Goal: Task Accomplishment & Management: Complete application form

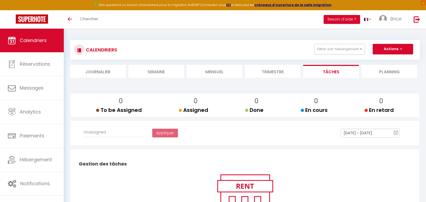
select select
click at [213, 70] on li "Mensuel" at bounding box center [215, 71] width 56 height 13
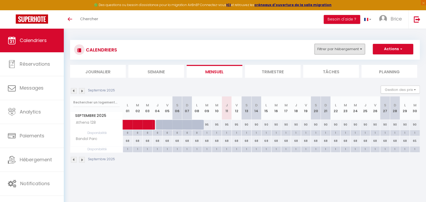
click at [327, 51] on button "Filtrer par hébergement" at bounding box center [339, 49] width 50 height 10
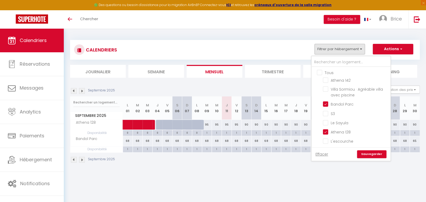
click at [321, 72] on input "Tous" at bounding box center [356, 72] width 79 height 5
checkbox input "true"
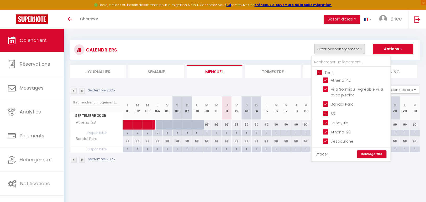
checkbox input "true"
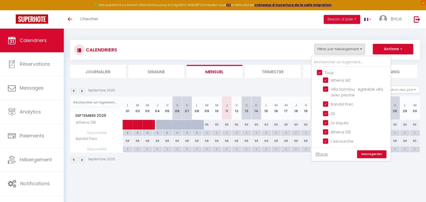
click at [321, 72] on input "Tous" at bounding box center [356, 72] width 79 height 5
checkbox input "false"
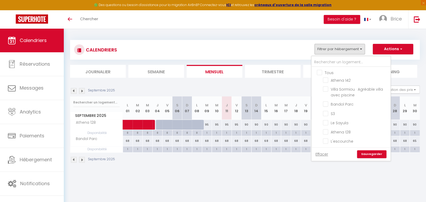
checkbox input "false"
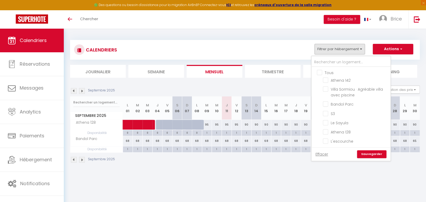
checkbox input "false"
click at [326, 80] on input "Athena 142" at bounding box center [356, 79] width 66 height 5
checkbox input "true"
click at [374, 154] on link "Sauvegarder" at bounding box center [371, 154] width 29 height 8
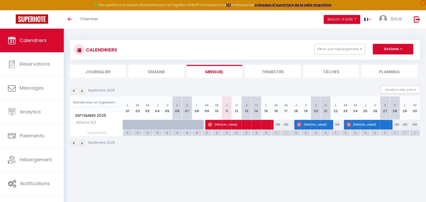
click at [73, 144] on img at bounding box center [74, 143] width 6 height 6
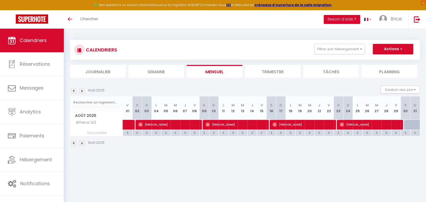
click at [73, 144] on img at bounding box center [74, 143] width 6 height 6
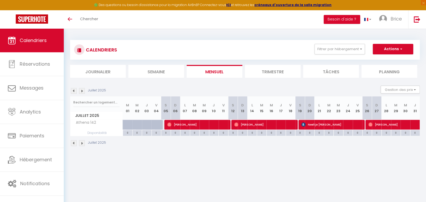
click at [74, 144] on img at bounding box center [74, 143] width 6 height 6
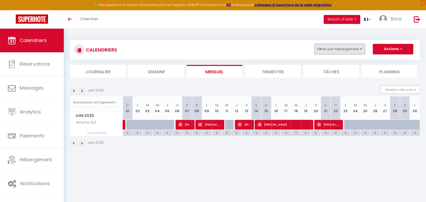
click at [340, 51] on button "Filtrer par hébergement" at bounding box center [339, 49] width 50 height 10
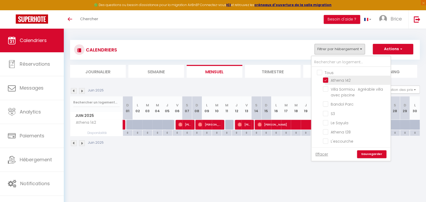
click at [326, 78] on input "Athena 142" at bounding box center [356, 79] width 66 height 5
checkbox input "false"
click at [328, 123] on input "Le Sayula" at bounding box center [356, 122] width 66 height 5
checkbox input "true"
click at [368, 153] on link "Sauvegarder" at bounding box center [371, 154] width 29 height 8
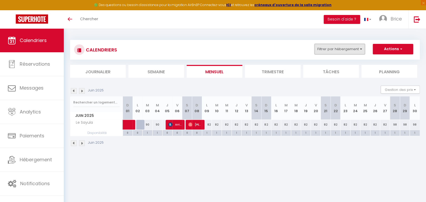
click at [352, 51] on button "Filtrer par hébergement" at bounding box center [339, 49] width 50 height 10
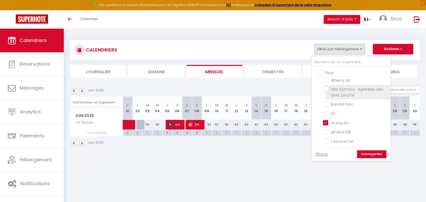
click at [327, 86] on li "Villa Sormiou · Agréable villa avec piscine" at bounding box center [358, 92] width 66 height 15
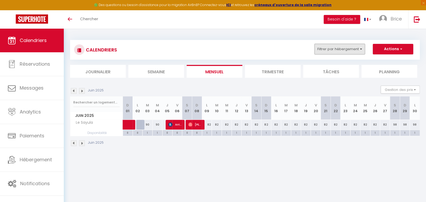
click at [347, 48] on button "Filtrer par hébergement" at bounding box center [339, 49] width 50 height 10
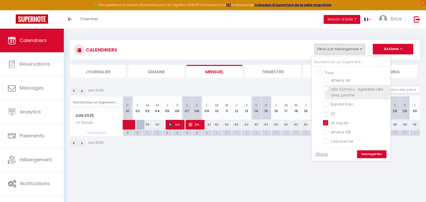
click at [326, 89] on input "Villa Sormiou · Agréable villa avec piscine" at bounding box center [356, 88] width 66 height 5
checkbox input "true"
click at [362, 155] on link "Sauvegarder" at bounding box center [371, 154] width 29 height 8
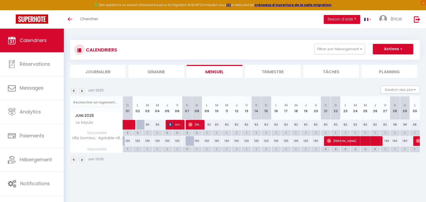
click at [82, 90] on img at bounding box center [82, 91] width 6 height 6
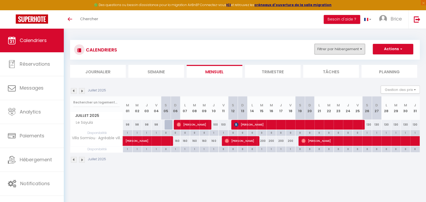
click at [344, 51] on button "Filtrer par hébergement" at bounding box center [339, 49] width 50 height 10
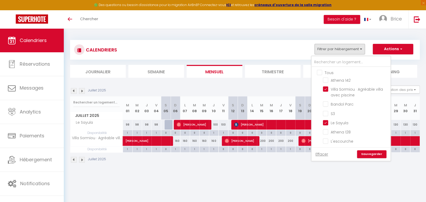
click at [323, 71] on input "Tous" at bounding box center [356, 72] width 79 height 5
checkbox input "true"
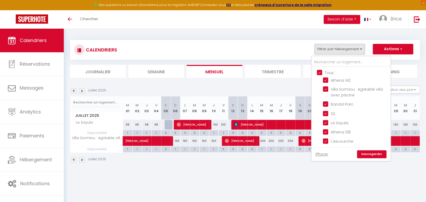
checkbox input "true"
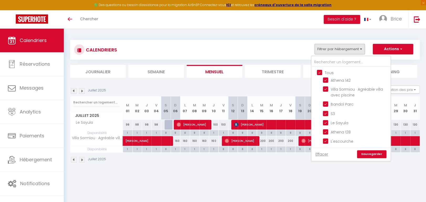
click at [322, 72] on input "Tous" at bounding box center [356, 72] width 79 height 5
checkbox input "false"
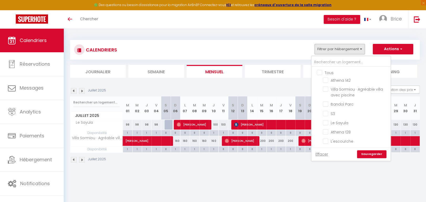
checkbox input "false"
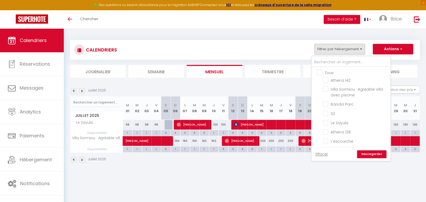
checkbox input "false"
click at [326, 118] on input "Raimu Rdc" at bounding box center [356, 120] width 66 height 5
checkbox input "true"
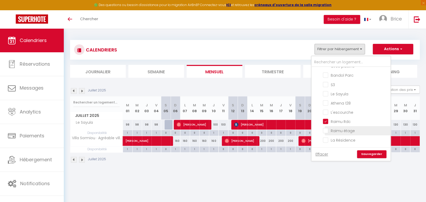
click at [326, 128] on input "Raimu étage" at bounding box center [356, 130] width 66 height 5
checkbox input "true"
click at [369, 155] on link "Sauvegarder" at bounding box center [371, 154] width 29 height 8
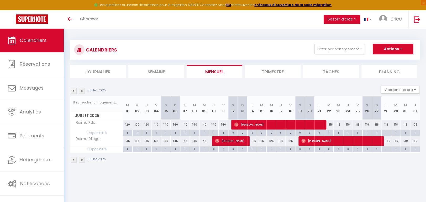
click at [82, 159] on img at bounding box center [82, 160] width 6 height 6
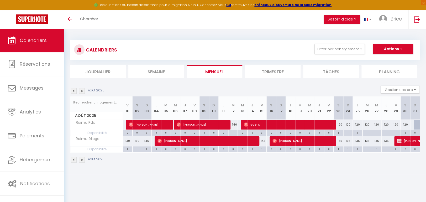
click at [82, 159] on img at bounding box center [82, 160] width 6 height 6
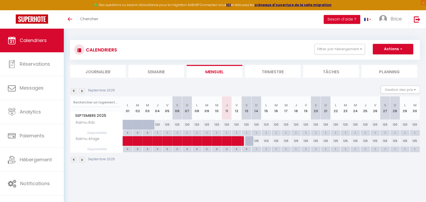
click at [82, 159] on img at bounding box center [82, 160] width 6 height 6
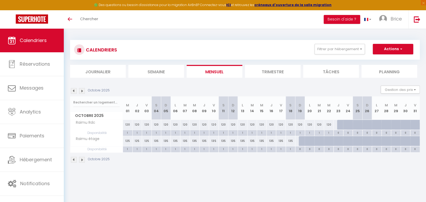
click at [73, 159] on img at bounding box center [74, 160] width 6 height 6
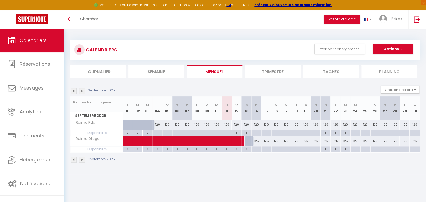
click at [82, 158] on img at bounding box center [82, 160] width 6 height 6
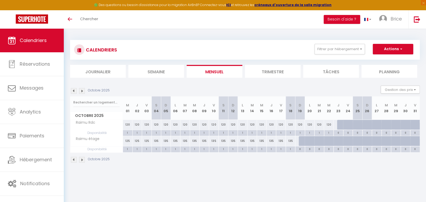
click at [286, 172] on div "CALENDRIERS Filtrer par hébergement Tous Athena 142 Villa Sormiou · Agréable vi…" at bounding box center [245, 102] width 362 height 146
click at [339, 123] on div at bounding box center [342, 125] width 10 height 10
type input "120"
type input "Jeu 23 Octobre 2025"
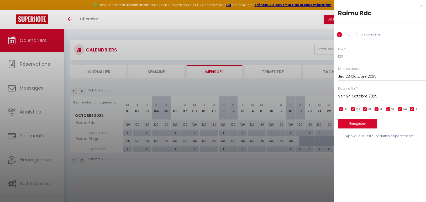
click at [357, 97] on input "Ven 24 Octobre 2025" at bounding box center [382, 96] width 88 height 7
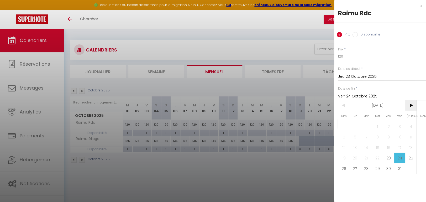
click at [412, 107] on span ">" at bounding box center [410, 105] width 11 height 10
click at [345, 139] on span "2" at bounding box center [343, 137] width 11 height 10
type input "Dim 02 Novembre 2025"
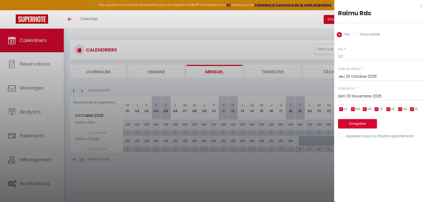
click at [357, 35] on input "Disponibilité" at bounding box center [355, 34] width 5 height 5
radio input "true"
radio input "false"
click at [351, 124] on button "Enregistrer" at bounding box center [357, 123] width 39 height 9
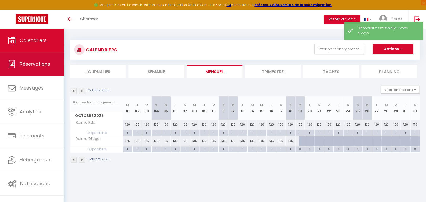
click at [40, 65] on span "Réservations" at bounding box center [35, 64] width 30 height 7
select select "not_cancelled"
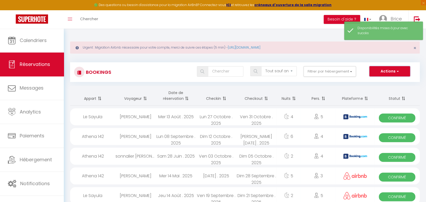
click at [374, 72] on button "Actions" at bounding box center [389, 71] width 40 height 10
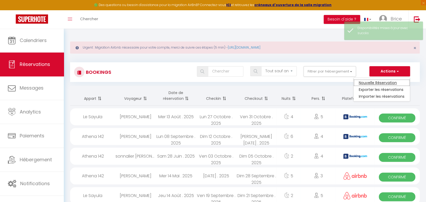
click at [377, 83] on link "Nouvelle Réservation" at bounding box center [382, 82] width 56 height 7
select select
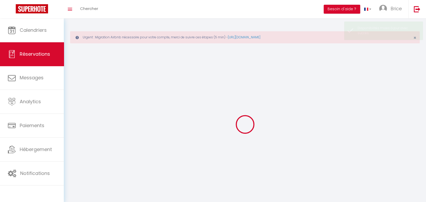
select select
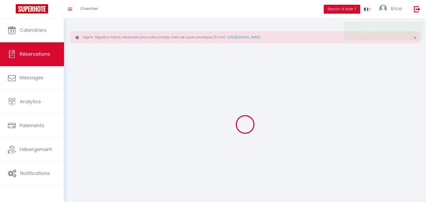
select select
checkbox input "false"
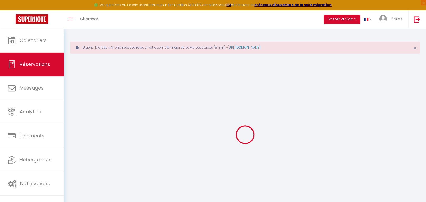
select select
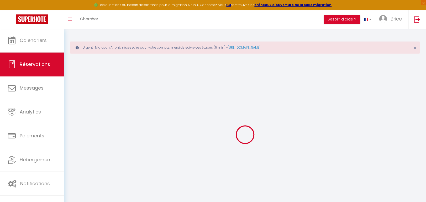
select select
checkbox input "false"
select select
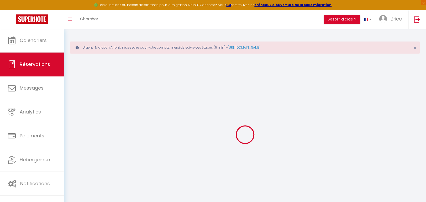
select select
checkbox input "false"
select select
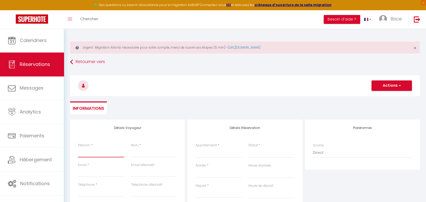
click at [101, 153] on input "Prénom" at bounding box center [101, 152] width 46 height 9
type input "M"
select select
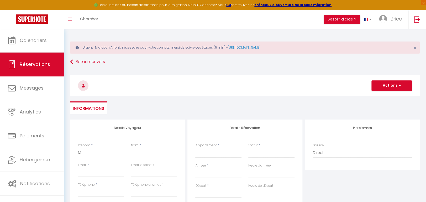
select select
checkbox input "false"
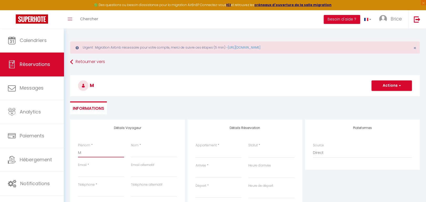
type input "MA"
select select
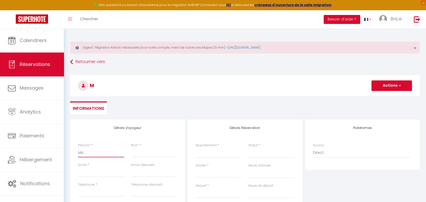
select select
checkbox input "false"
type input "MAN"
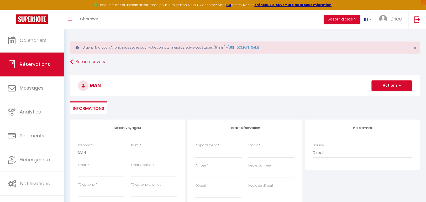
select select
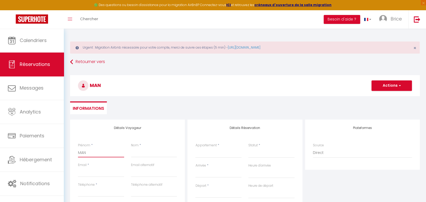
select select
checkbox input "false"
type input "MANF"
select select
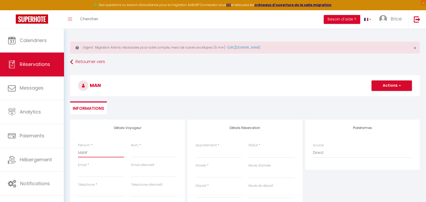
select select
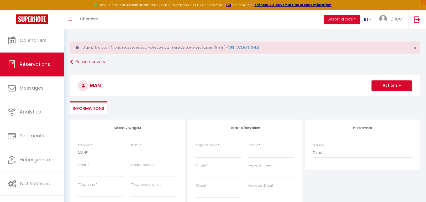
select select
checkbox input "false"
type input "MANFE"
select select
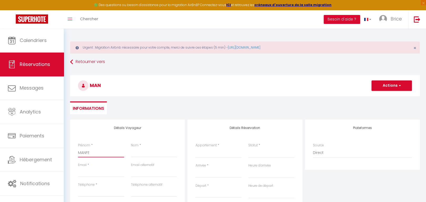
select select
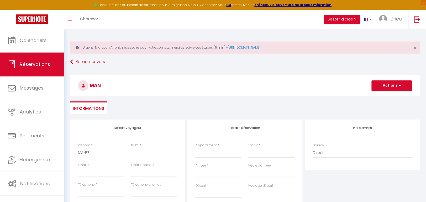
checkbox input "false"
type input "MANFER"
select select
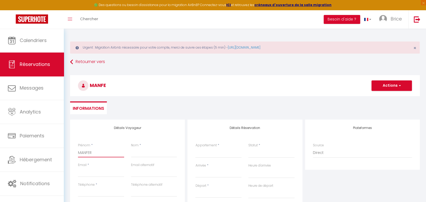
select select
checkbox input "false"
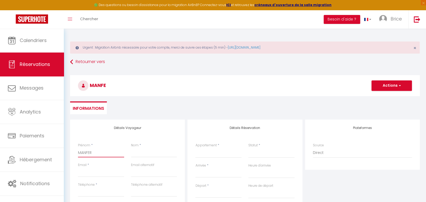
type input "MANFERD"
select select
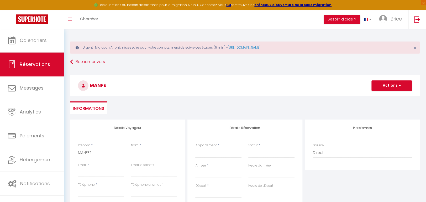
select select
checkbox input "false"
type input "MANFER"
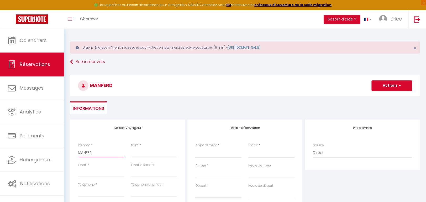
select select
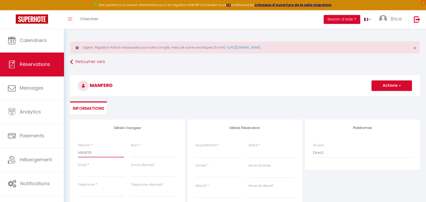
select select
checkbox input "false"
type input "MANFE"
select select
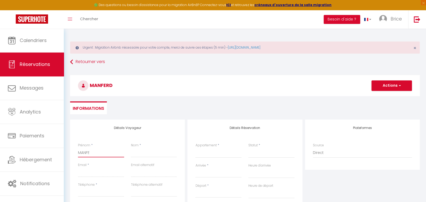
select select
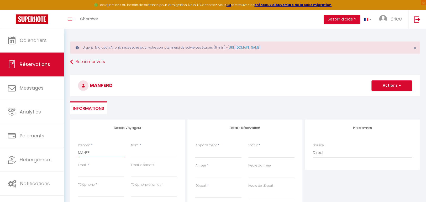
select select
checkbox input "false"
type input "MANF"
select select
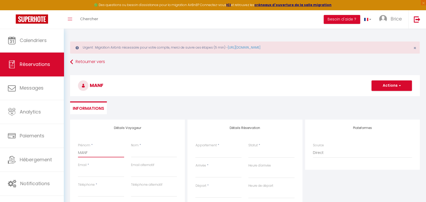
select select
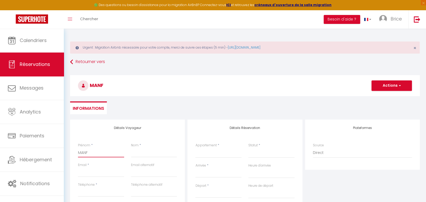
checkbox input "false"
type input "MANFR"
select select
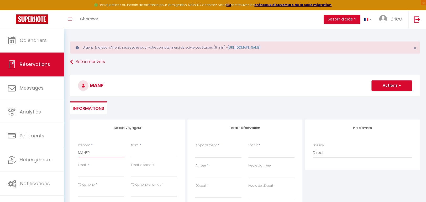
select select
checkbox input "false"
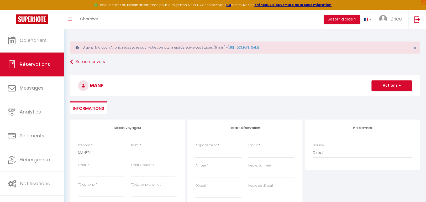
type input "MANFRE"
select select
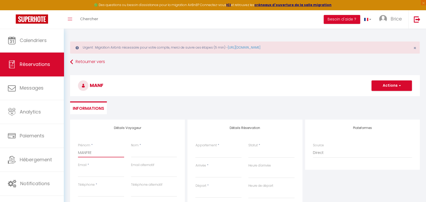
select select
checkbox input "false"
type input "[PERSON_NAME]"
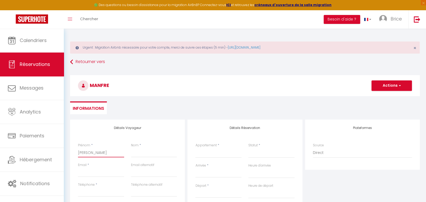
select select
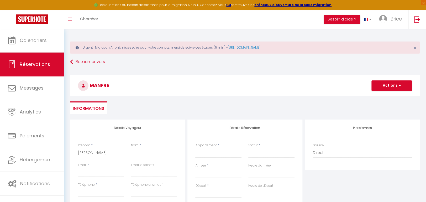
select select
checkbox input "false"
type input "[PERSON_NAME]"
click at [138, 151] on input "Nom" at bounding box center [154, 152] width 46 height 9
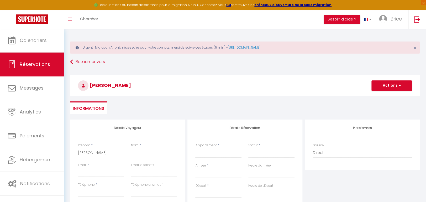
type input "G"
select select
click at [86, 175] on input "Email client" at bounding box center [101, 171] width 46 height 9
paste input "[EMAIL_ADDRESS][DOMAIN_NAME]"
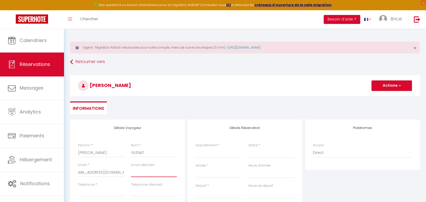
click at [137, 171] on input "email" at bounding box center [154, 171] width 46 height 9
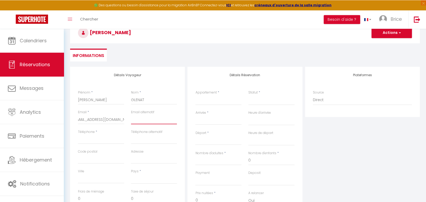
scroll to position [55, 0]
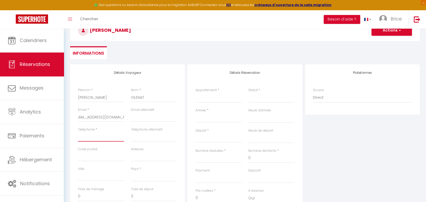
click at [88, 134] on input "Téléphone" at bounding box center [101, 136] width 46 height 9
click at [93, 156] on input "Code postal" at bounding box center [101, 156] width 46 height 9
click at [136, 152] on input "Adresse" at bounding box center [154, 156] width 46 height 9
click at [171, 155] on input "[STREET_ADDRESS] COMTAL" at bounding box center [154, 156] width 46 height 9
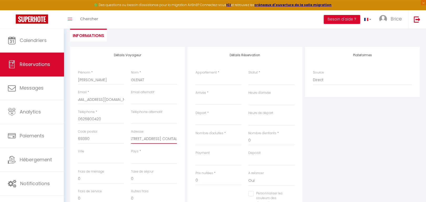
scroll to position [83, 0]
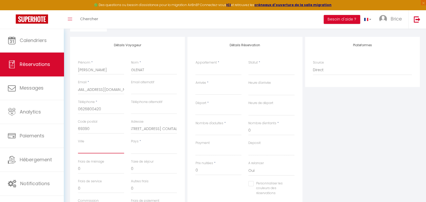
click at [96, 151] on input "Ville" at bounding box center [101, 148] width 46 height 9
click at [131, 144] on select "[GEOGRAPHIC_DATA] [GEOGRAPHIC_DATA] [GEOGRAPHIC_DATA] [GEOGRAPHIC_DATA] [GEOGRA…" at bounding box center [154, 149] width 46 height 10
click option "[GEOGRAPHIC_DATA]" at bounding box center [0, 0] width 0 height 0
click at [117, 162] on div "Frais de ménage 0" at bounding box center [101, 166] width 46 height 14
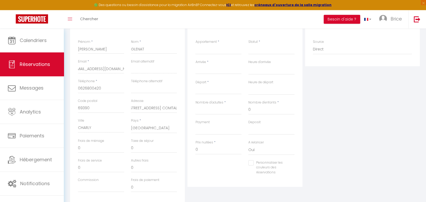
scroll to position [110, 0]
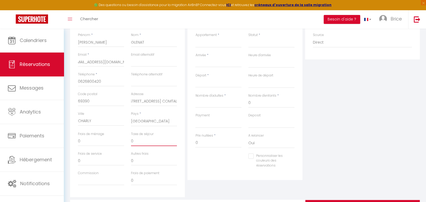
click at [137, 142] on input "0" at bounding box center [154, 140] width 46 height 9
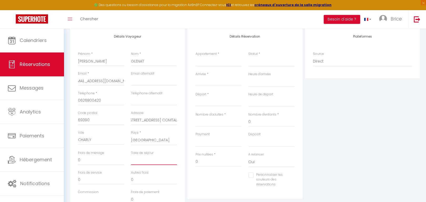
scroll to position [83, 0]
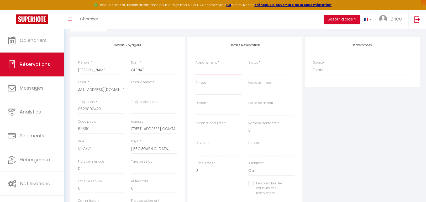
click at [195, 65] on select "Athena 142 Villa Sormiou · Agréable villa avec piscine Bandol Parc S3 Le Sayula…" at bounding box center [218, 70] width 46 height 10
click option "Raimu étage" at bounding box center [0, 0] width 0 height 0
click at [248, 65] on select "Confirmé Non Confirmé [PERSON_NAME] par le voyageur No Show Request" at bounding box center [271, 70] width 46 height 10
click option "Confirmé" at bounding box center [0, 0] width 0 height 0
click at [218, 92] on input "Arrivée" at bounding box center [218, 90] width 46 height 7
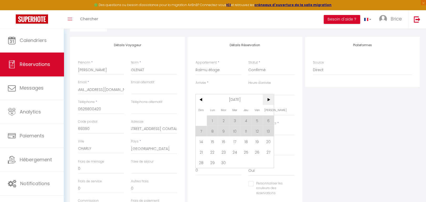
click at [266, 101] on span ">" at bounding box center [268, 99] width 11 height 10
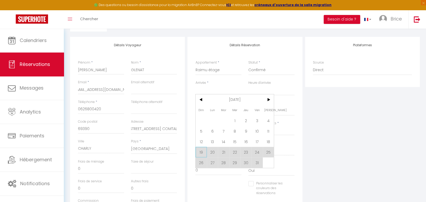
click at [202, 153] on span "19" at bounding box center [201, 152] width 11 height 10
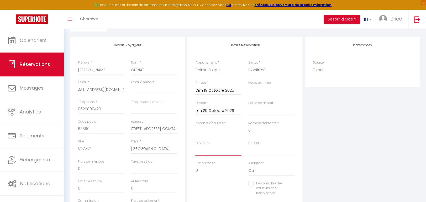
click at [195, 145] on select "OK KO" at bounding box center [218, 150] width 46 height 10
click option "OK" at bounding box center [0, 0] width 0 height 0
click at [216, 112] on input "Lun 20 Octobre 2025" at bounding box center [218, 110] width 46 height 7
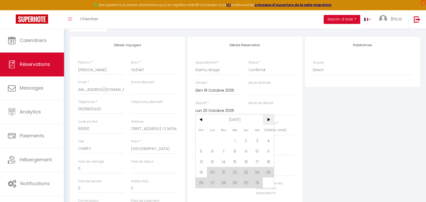
click at [266, 120] on span ">" at bounding box center [268, 119] width 11 height 10
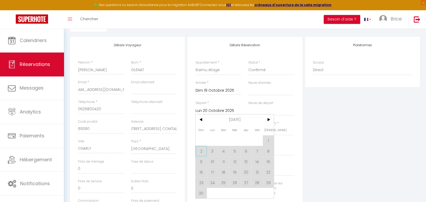
click at [199, 151] on span "2" at bounding box center [201, 151] width 11 height 10
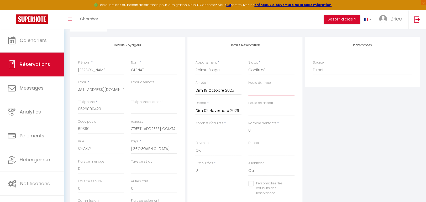
click at [248, 85] on select "00:00 00:30 01:00 01:30 02:00 02:30 03:00 03:30 04:00 04:30 05:00 05:30 06:00 0…" at bounding box center [271, 90] width 46 height 10
click option "14:30" at bounding box center [0, 0] width 0 height 0
click option "15:00" at bounding box center [0, 0] width 0 height 0
click at [248, 106] on select "00:00 00:30 01:00 01:30 02:00 02:30 03:00 03:30 04:00 04:30 05:00 05:30 06:00 0…" at bounding box center [271, 111] width 46 height 10
click option "11:00" at bounding box center [0, 0] width 0 height 0
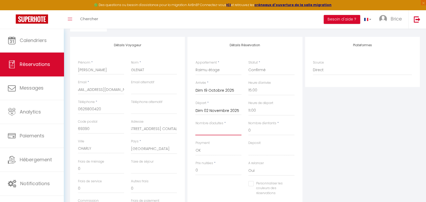
click at [218, 131] on input "Nombre d'adultes" at bounding box center [218, 130] width 46 height 9
click at [255, 131] on input "0" at bounding box center [271, 130] width 46 height 9
click at [195, 145] on select "OK KO" at bounding box center [218, 150] width 46 height 10
click option "KO" at bounding box center [0, 0] width 0 height 0
click at [203, 173] on input "0" at bounding box center [218, 170] width 46 height 9
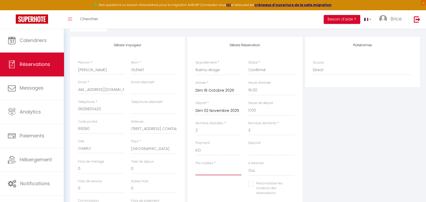
click at [207, 169] on input "Prix nuitées" at bounding box center [218, 170] width 46 height 9
click at [248, 145] on select "OK KO" at bounding box center [271, 150] width 46 height 10
click option "KO" at bounding box center [0, 0] width 0 height 0
click at [320, 158] on div "Plateformes Source Direct [DOMAIN_NAME] [DOMAIN_NAME] Chalet montagne Expedia G…" at bounding box center [362, 131] width 117 height 188
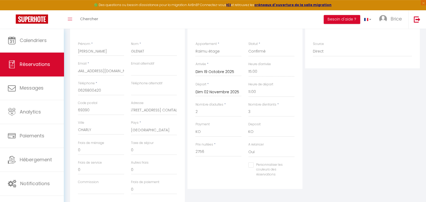
scroll to position [110, 0]
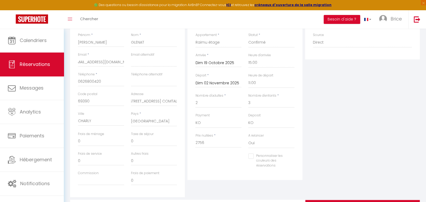
click at [250, 156] on input "Personnaliser les couleurs des réservations" at bounding box center [268, 155] width 40 height 5
click at [290, 161] on span at bounding box center [292, 160] width 4 height 4
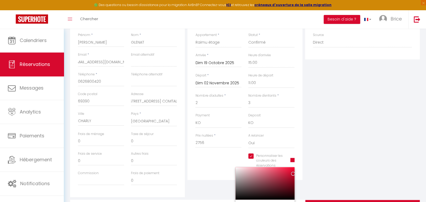
click at [261, 178] on div at bounding box center [264, 183] width 59 height 33
click at [293, 169] on div at bounding box center [264, 183] width 59 height 33
click at [294, 152] on div "A relancer Oui Non" at bounding box center [271, 143] width 53 height 20
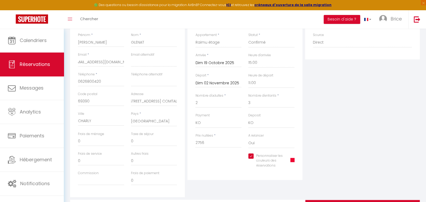
click at [247, 156] on div "Personnaliser les couleurs des réservations #EE0732" at bounding box center [271, 163] width 53 height 20
click at [251, 156] on input "Personnaliser les couleurs des réservations" at bounding box center [265, 155] width 35 height 5
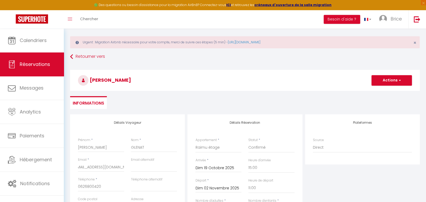
scroll to position [0, 0]
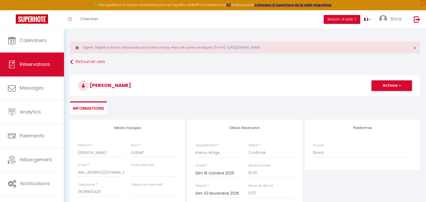
click at [384, 86] on button "Actions" at bounding box center [391, 85] width 40 height 10
click at [381, 96] on link "Enregistrer" at bounding box center [386, 97] width 41 height 7
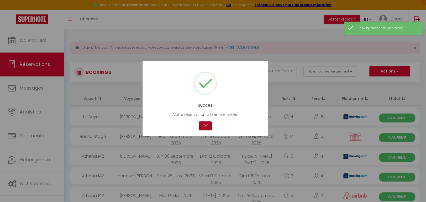
click at [202, 123] on button "OK" at bounding box center [205, 125] width 13 height 9
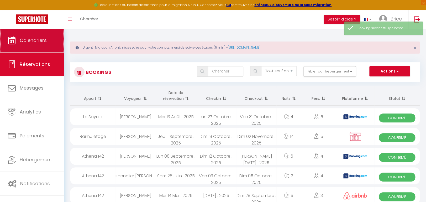
click at [29, 42] on span "Calendriers" at bounding box center [33, 40] width 27 height 7
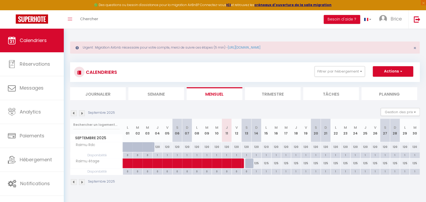
click at [82, 114] on img at bounding box center [82, 113] width 6 height 6
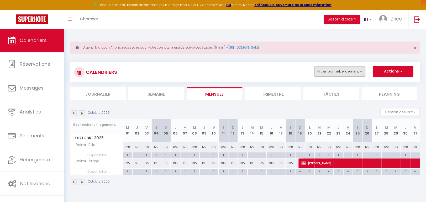
click at [325, 74] on button "Filtrer par hébergement" at bounding box center [339, 71] width 50 height 10
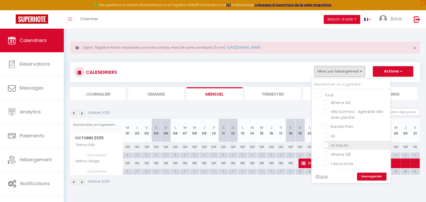
scroll to position [31, 0]
click at [367, 175] on link "Sauvegarder" at bounding box center [371, 176] width 29 height 8
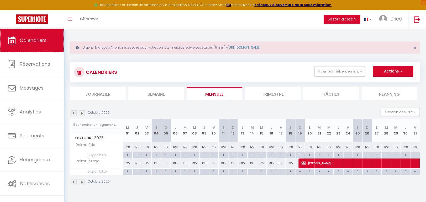
click at [34, 36] on link "Calendriers" at bounding box center [32, 41] width 64 height 24
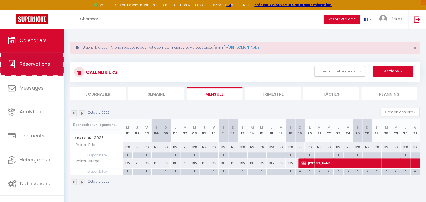
click at [31, 63] on span "Réservations" at bounding box center [35, 64] width 30 height 7
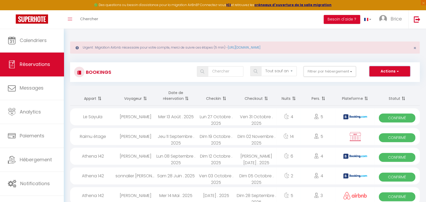
click at [398, 71] on span "button" at bounding box center [397, 71] width 3 height 5
click at [387, 84] on link "Nouvelle Réservation" at bounding box center [382, 82] width 56 height 7
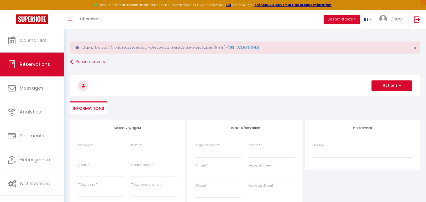
click at [94, 154] on input "Prénom" at bounding box center [101, 152] width 46 height 9
click at [145, 155] on input "Nom" at bounding box center [154, 152] width 46 height 9
click at [90, 175] on input "Email client" at bounding box center [101, 171] width 46 height 9
paste input "[EMAIL_ADDRESS][DOMAIN_NAME]"
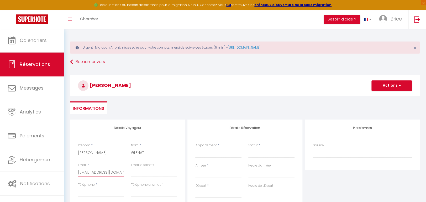
scroll to position [0, 4]
click at [140, 174] on input "email" at bounding box center [154, 171] width 46 height 9
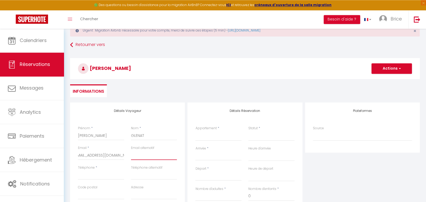
scroll to position [28, 0]
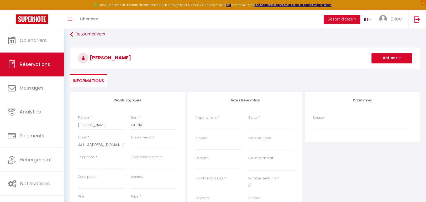
click at [100, 165] on input "Téléphone" at bounding box center [101, 164] width 46 height 9
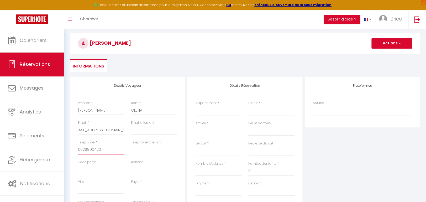
scroll to position [55, 0]
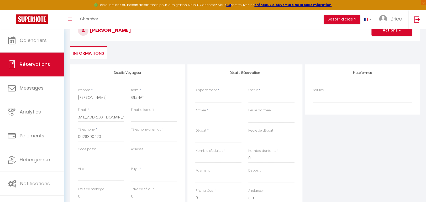
click at [105, 162] on div "Code postal" at bounding box center [101, 157] width 53 height 20
click at [100, 158] on input "Code postal" at bounding box center [101, 156] width 46 height 9
click at [148, 159] on input "Adresse" at bounding box center [154, 156] width 46 height 9
click at [98, 177] on input "Ville" at bounding box center [101, 175] width 46 height 9
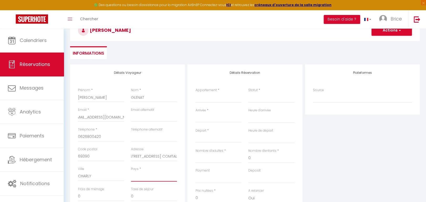
click at [131, 171] on select "[GEOGRAPHIC_DATA] [GEOGRAPHIC_DATA] [GEOGRAPHIC_DATA] [GEOGRAPHIC_DATA] [GEOGRA…" at bounding box center [154, 176] width 46 height 10
click option "[GEOGRAPHIC_DATA]" at bounding box center [0, 0] width 0 height 0
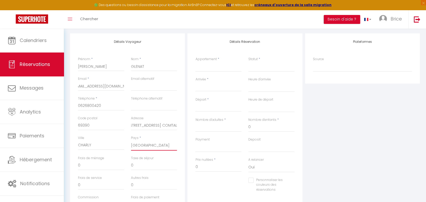
scroll to position [83, 0]
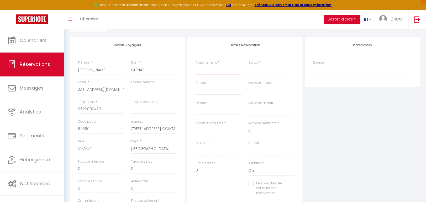
click at [195, 65] on select "Athena 142 Villa Sormiou · Agréable villa avec piscine Bandol Parc S3 Le Sayula…" at bounding box center [218, 70] width 46 height 10
click option "Raimu Rdc" at bounding box center [0, 0] width 0 height 0
click at [254, 70] on select "Confirmé Non Confirmé [PERSON_NAME] par le voyageur No Show Request" at bounding box center [271, 70] width 46 height 10
click option "Confirmé" at bounding box center [0, 0] width 0 height 0
click at [203, 91] on input "Arrivée" at bounding box center [218, 90] width 46 height 7
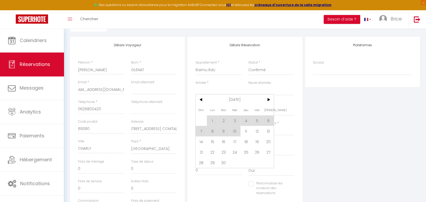
click at [270, 100] on span ">" at bounding box center [268, 99] width 11 height 10
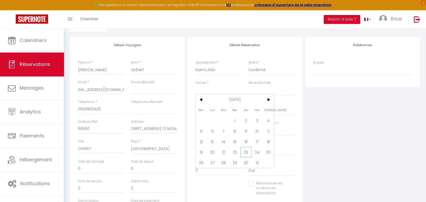
click at [246, 153] on span "23" at bounding box center [245, 152] width 11 height 10
click at [219, 112] on input "Ven 24 Octobre 2025" at bounding box center [218, 110] width 46 height 7
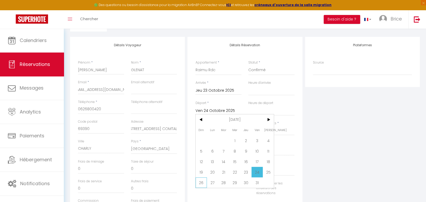
click at [201, 182] on span "26" at bounding box center [201, 182] width 11 height 10
click at [214, 131] on input "Nombre d'adultes" at bounding box center [218, 130] width 46 height 9
click at [195, 145] on select "OK KO" at bounding box center [218, 150] width 46 height 10
click option "OK" at bounding box center [0, 0] width 0 height 0
click at [206, 170] on input "360" at bounding box center [218, 170] width 46 height 9
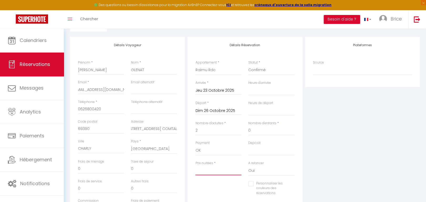
click at [213, 170] on input "Prix nuitées" at bounding box center [218, 170] width 46 height 9
click at [317, 154] on div "Plateformes Source Direct [DOMAIN_NAME] [DOMAIN_NAME] Chalet montagne Expedia G…" at bounding box center [362, 131] width 117 height 188
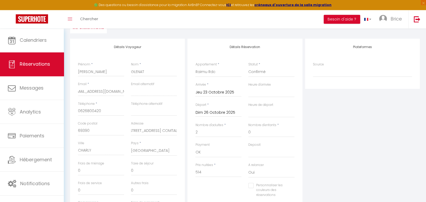
scroll to position [87, 0]
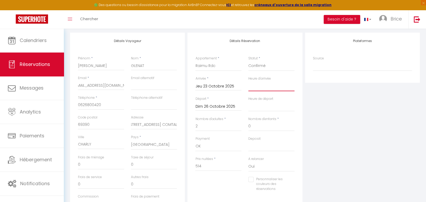
click at [248, 81] on select "00:00 00:30 01:00 01:30 02:00 02:30 03:00 03:30 04:00 04:30 05:00 05:30 06:00 0…" at bounding box center [271, 86] width 46 height 10
click option "15:00" at bounding box center [0, 0] width 0 height 0
click at [248, 101] on select "00:00 00:30 01:00 01:30 02:00 02:30 03:00 03:30 04:00 04:30 05:00 05:30 06:00 0…" at bounding box center [271, 106] width 46 height 10
click option "11:00" at bounding box center [0, 0] width 0 height 0
click at [297, 162] on div "A relancer Oui Non" at bounding box center [271, 166] width 53 height 20
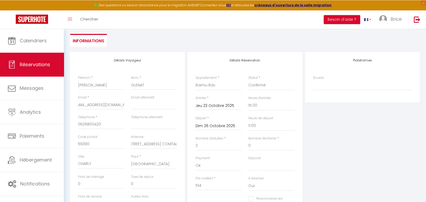
scroll to position [0, 0]
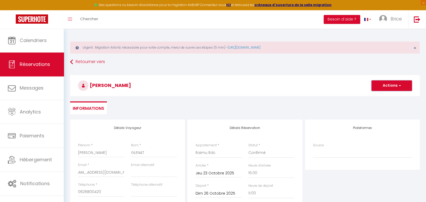
click at [387, 86] on button "Actions" at bounding box center [391, 85] width 40 height 10
click at [386, 95] on link "Enregistrer" at bounding box center [386, 97] width 41 height 7
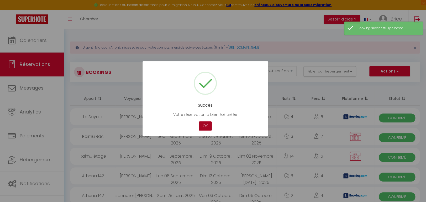
click at [206, 127] on button "OK" at bounding box center [205, 125] width 13 height 9
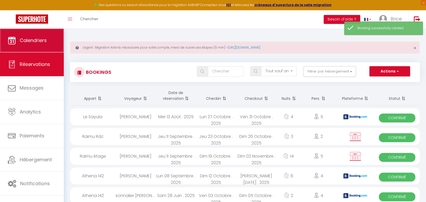
click at [34, 41] on span "Calendriers" at bounding box center [33, 40] width 27 height 7
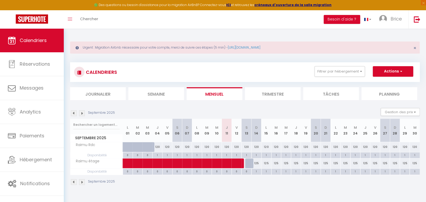
click at [82, 114] on img at bounding box center [82, 113] width 6 height 6
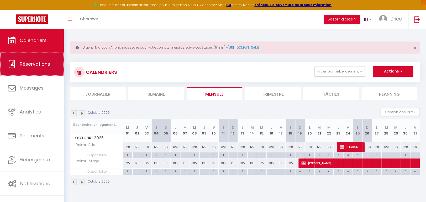
click at [36, 64] on span "Réservations" at bounding box center [35, 64] width 30 height 7
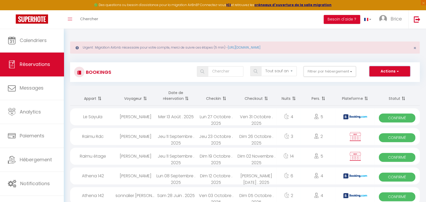
click at [395, 75] on button "Actions" at bounding box center [389, 71] width 40 height 10
click at [379, 85] on link "Nouvelle Réservation" at bounding box center [382, 82] width 56 height 7
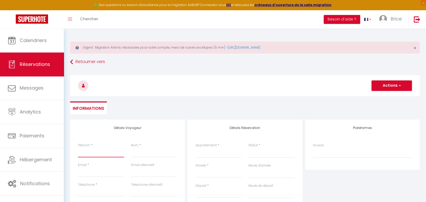
click at [107, 152] on input "Prénom" at bounding box center [101, 152] width 46 height 9
click at [160, 151] on input "Nom" at bounding box center [154, 152] width 46 height 9
paste input "[EMAIL_ADDRESS][DOMAIN_NAME]"
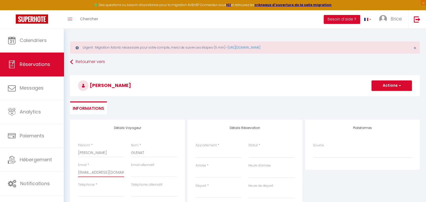
scroll to position [0, 4]
click at [139, 170] on input "email" at bounding box center [154, 171] width 46 height 9
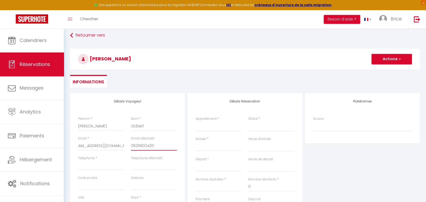
scroll to position [55, 0]
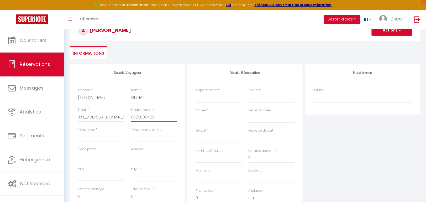
drag, startPoint x: 155, startPoint y: 115, endPoint x: 130, endPoint y: 115, distance: 24.9
click at [131, 115] on input "0626800420" at bounding box center [154, 116] width 46 height 9
click at [92, 160] on input "Code postal" at bounding box center [101, 156] width 46 height 9
click at [140, 159] on input "Adresse" at bounding box center [154, 156] width 46 height 9
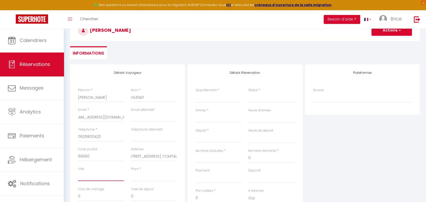
click at [97, 178] on input "Ville" at bounding box center [101, 175] width 46 height 9
click option "[GEOGRAPHIC_DATA]" at bounding box center [0, 0] width 0 height 0
click at [195, 93] on select "Athena 142 Villa Sormiou · Agréable villa avec piscine Bandol Parc S3 Le Sayula…" at bounding box center [218, 98] width 46 height 10
click option "Raimu Rdc" at bounding box center [0, 0] width 0 height 0
click at [248, 93] on select "Confirmé Non Confirmé [PERSON_NAME] par le voyageur No Show Request" at bounding box center [271, 98] width 46 height 10
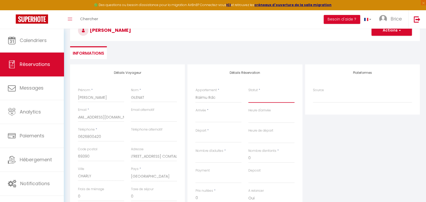
click option "Confirmé" at bounding box center [0, 0] width 0 height 0
click at [211, 115] on input "Arrivée" at bounding box center [218, 118] width 46 height 7
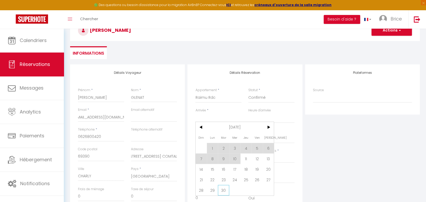
click at [222, 190] on span "30" at bounding box center [223, 190] width 11 height 10
click at [225, 191] on div "Prix nuitées * 0" at bounding box center [218, 195] width 46 height 14
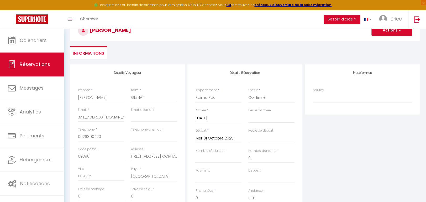
click at [222, 139] on input "Mer 01 Octobre 2025" at bounding box center [218, 138] width 46 height 7
click at [268, 147] on span ">" at bounding box center [268, 147] width 11 height 10
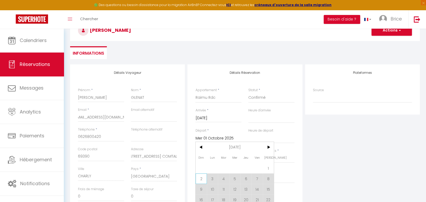
click at [202, 178] on span "2" at bounding box center [201, 178] width 11 height 10
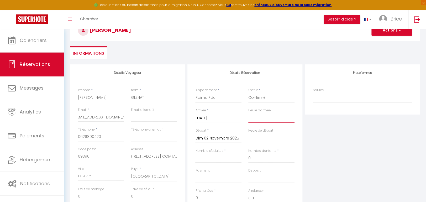
click at [248, 113] on select "00:00 00:30 01:00 01:30 02:00 02:30 03:00 03:30 04:00 04:30 05:00 05:30 06:00 0…" at bounding box center [271, 118] width 46 height 10
click option "15:00" at bounding box center [0, 0] width 0 height 0
click at [248, 133] on select "00:00 00:30 01:00 01:30 02:00 02:30 03:00 03:30 04:00 04:30 05:00 05:30 06:00 0…" at bounding box center [271, 138] width 46 height 10
click option "11:00" at bounding box center [0, 0] width 0 height 0
click at [195, 93] on select "Athena 142 Villa Sormiou · Agréable villa avec piscine Bandol Parc S3 Le Sayula…" at bounding box center [218, 98] width 46 height 10
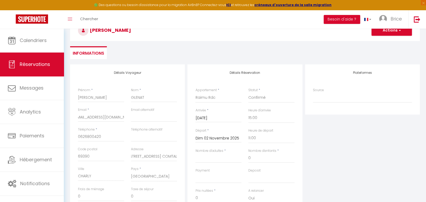
click at [220, 74] on h4 "Détails Réservation" at bounding box center [244, 73] width 99 height 4
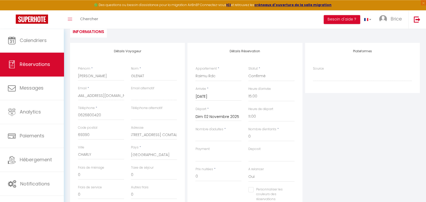
scroll to position [138, 0]
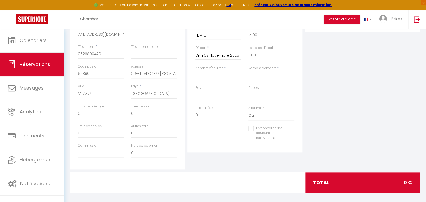
click at [212, 77] on input "Nombre d'adultes" at bounding box center [218, 75] width 46 height 9
click at [195, 90] on select "OK KO" at bounding box center [218, 95] width 46 height 10
click option "KO" at bounding box center [0, 0] width 0 height 0
click at [206, 125] on div "Prix nuitées * 0" at bounding box center [218, 116] width 53 height 20
click at [207, 116] on input "0" at bounding box center [218, 115] width 46 height 9
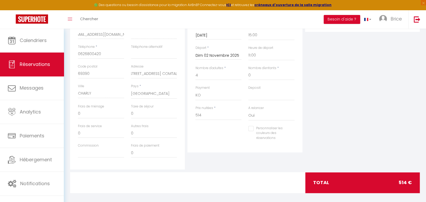
click at [357, 98] on div "Plateformes Source Direct [DOMAIN_NAME] [DOMAIN_NAME] Chalet montagne Expedia G…" at bounding box center [362, 76] width 117 height 188
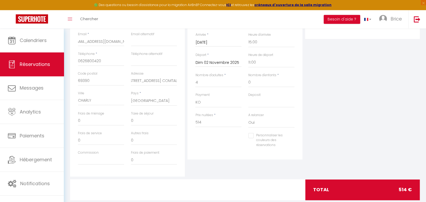
scroll to position [28, 0]
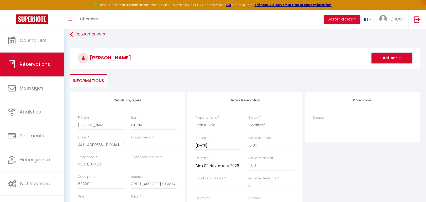
click at [389, 59] on button "Actions" at bounding box center [391, 58] width 40 height 10
click at [385, 68] on link "Enregistrer" at bounding box center [386, 69] width 41 height 7
click at [391, 61] on button "Actions" at bounding box center [391, 58] width 40 height 10
click at [385, 69] on link "Enregistrer" at bounding box center [386, 69] width 41 height 7
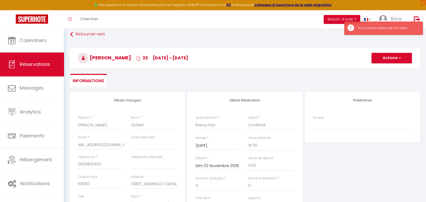
scroll to position [55, 0]
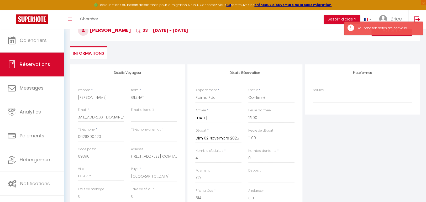
click at [217, 119] on input "[DATE]" at bounding box center [218, 118] width 46 height 7
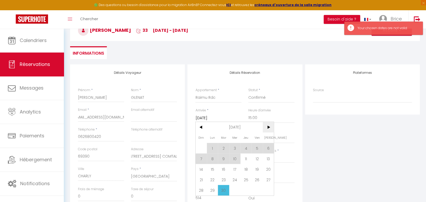
click at [268, 131] on span ">" at bounding box center [268, 127] width 11 height 10
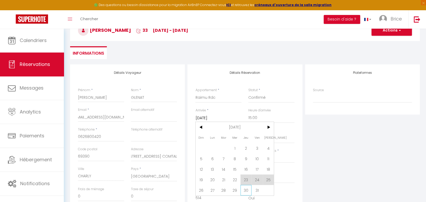
click at [245, 190] on span "30" at bounding box center [245, 190] width 11 height 10
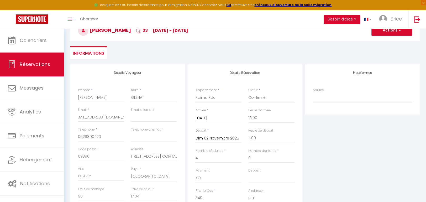
click at [383, 33] on button "Actions" at bounding box center [391, 30] width 40 height 10
click at [383, 42] on link "Enregistrer" at bounding box center [386, 42] width 41 height 7
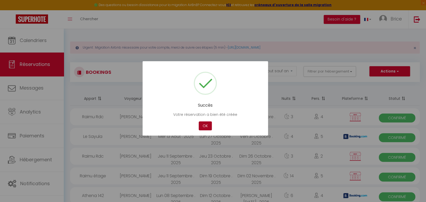
click at [206, 125] on button "OK" at bounding box center [205, 125] width 13 height 9
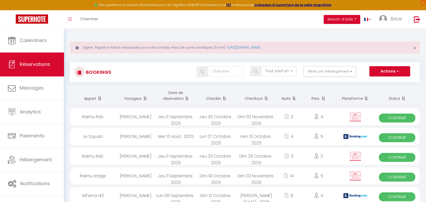
click at [148, 175] on div "[PERSON_NAME]" at bounding box center [135, 175] width 40 height 17
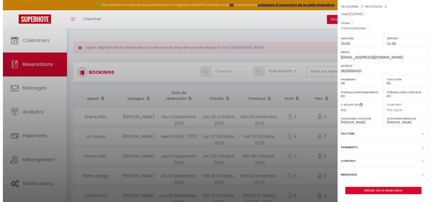
scroll to position [52, 0]
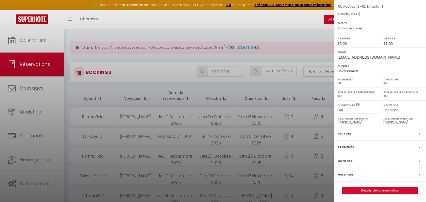
click at [371, 161] on div "Contrat" at bounding box center [380, 161] width 92 height 14
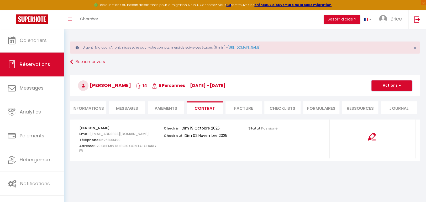
click at [392, 88] on button "Actions" at bounding box center [391, 85] width 40 height 10
click at [392, 103] on link "Envoyer le contrat" at bounding box center [388, 104] width 44 height 7
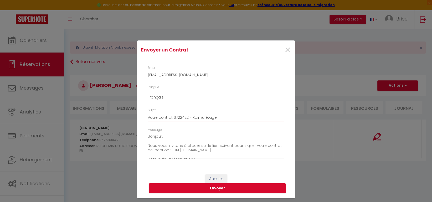
click at [215, 117] on input "Votre contrat 6722422 - Raimu étage" at bounding box center [216, 117] width 136 height 9
click at [191, 116] on input "Votre contrat 6722422 - Raimu étage DU [DATE] AU [DATE]" at bounding box center [216, 117] width 136 height 9
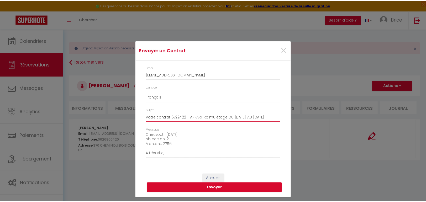
scroll to position [64, 0]
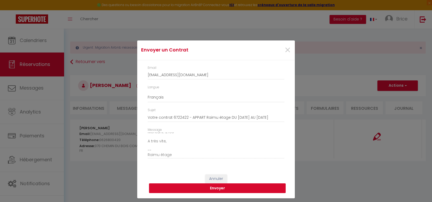
click at [230, 189] on button "Envoyer" at bounding box center [217, 188] width 136 height 10
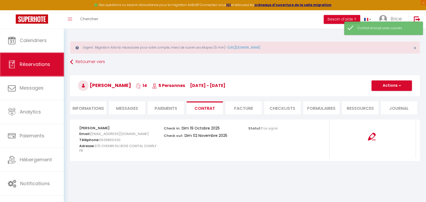
click at [40, 61] on span "Réservations" at bounding box center [35, 64] width 30 height 7
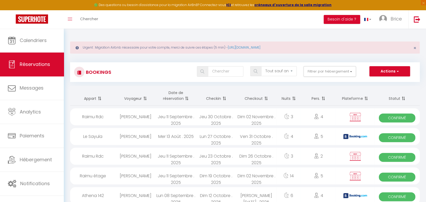
click at [149, 156] on div "[PERSON_NAME]" at bounding box center [135, 156] width 40 height 17
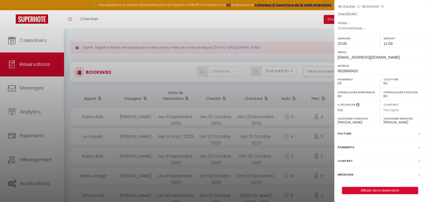
click at [353, 161] on div "Contrat" at bounding box center [380, 161] width 92 height 14
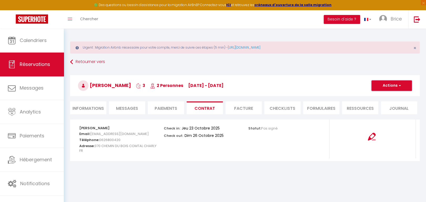
click at [387, 86] on button "Actions" at bounding box center [391, 85] width 40 height 10
click at [382, 104] on link "Envoyer le contrat" at bounding box center [388, 104] width 44 height 7
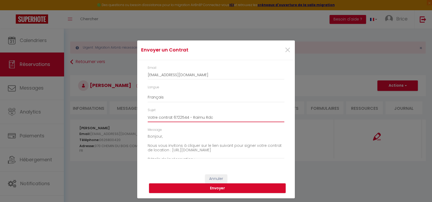
click at [191, 117] on input "Votre contrat 6722544 - Raimu Rdc" at bounding box center [216, 117] width 136 height 9
click at [230, 117] on input "Votre contrat 6722544 - APPART Raimu Rdc" at bounding box center [216, 117] width 136 height 9
click at [228, 188] on button "Envoyer" at bounding box center [217, 188] width 136 height 10
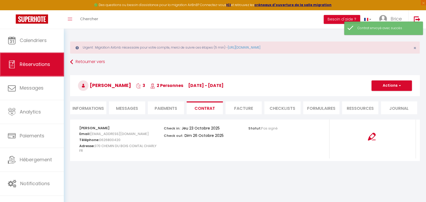
click at [30, 65] on span "Réservations" at bounding box center [35, 64] width 30 height 7
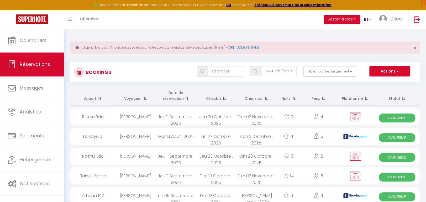
click at [137, 116] on div "[PERSON_NAME]" at bounding box center [135, 116] width 40 height 17
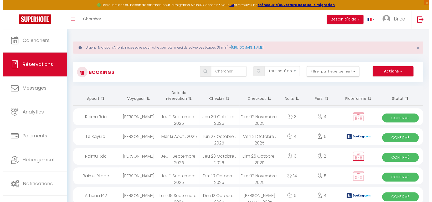
scroll to position [52, 0]
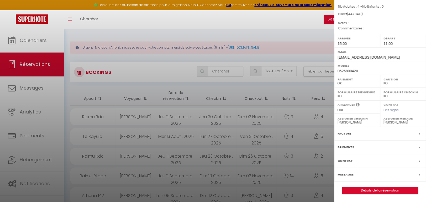
click at [366, 160] on div "Contrat" at bounding box center [380, 161] width 92 height 14
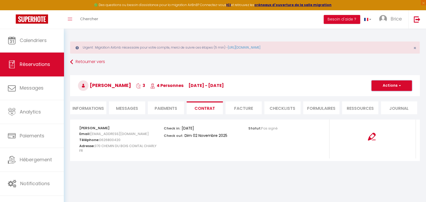
click at [388, 87] on button "Actions" at bounding box center [391, 85] width 40 height 10
click at [382, 103] on link "Envoyer le contrat" at bounding box center [388, 104] width 44 height 7
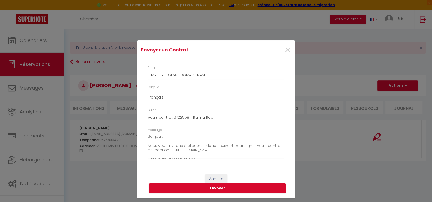
click at [192, 117] on input "Votre contrat 6722558 - Raimu Rdc" at bounding box center [216, 117] width 136 height 9
click at [231, 117] on input "Votre contrat 6722558 - APPART Raimu Rdc" at bounding box center [216, 117] width 136 height 9
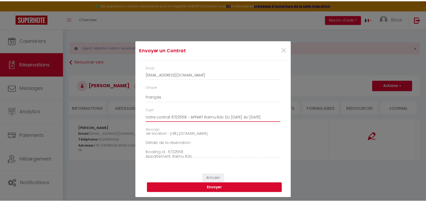
scroll to position [47, 0]
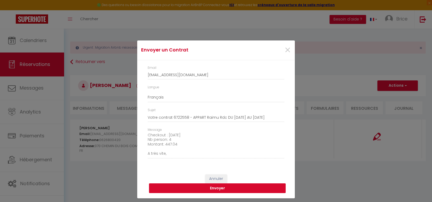
click at [226, 188] on button "Envoyer" at bounding box center [217, 188] width 136 height 10
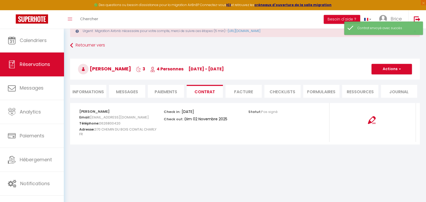
scroll to position [28, 0]
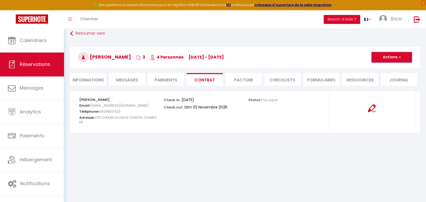
click at [387, 60] on button "Actions" at bounding box center [391, 57] width 40 height 10
click at [383, 67] on link "Voir le contrat" at bounding box center [388, 68] width 44 height 7
click at [391, 58] on button "Actions" at bounding box center [391, 57] width 40 height 10
click at [385, 68] on link "Voir le contrat" at bounding box center [388, 68] width 44 height 7
click at [380, 60] on button "Actions" at bounding box center [391, 57] width 40 height 10
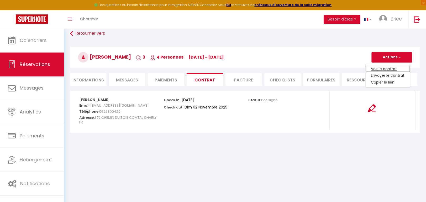
click at [383, 71] on link "Voir le contrat" at bounding box center [388, 68] width 44 height 7
